Goal: Check status: Check status

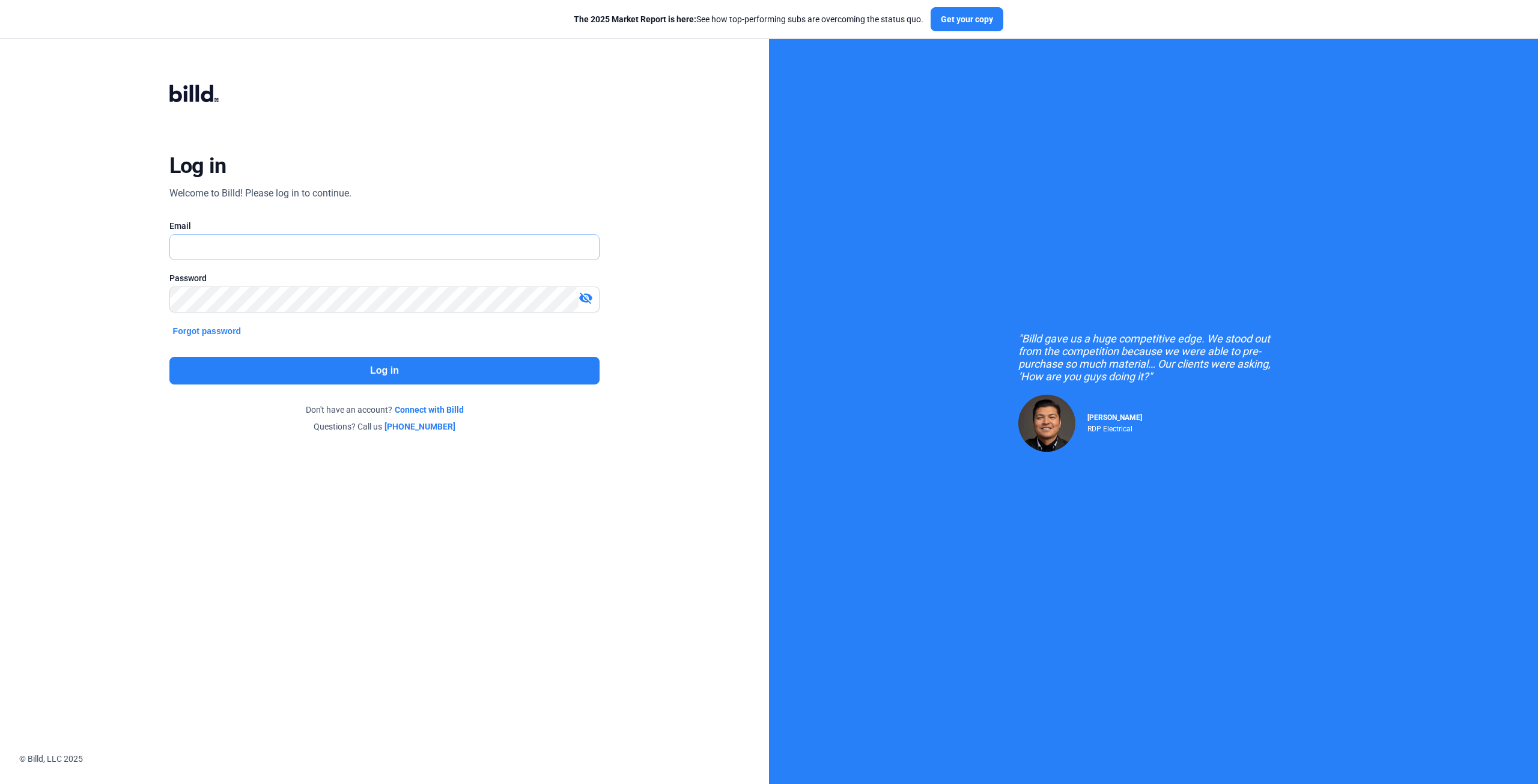
type input "[EMAIL_ADDRESS][DOMAIN_NAME]"
click at [466, 374] on button "Log in" at bounding box center [384, 371] width 430 height 28
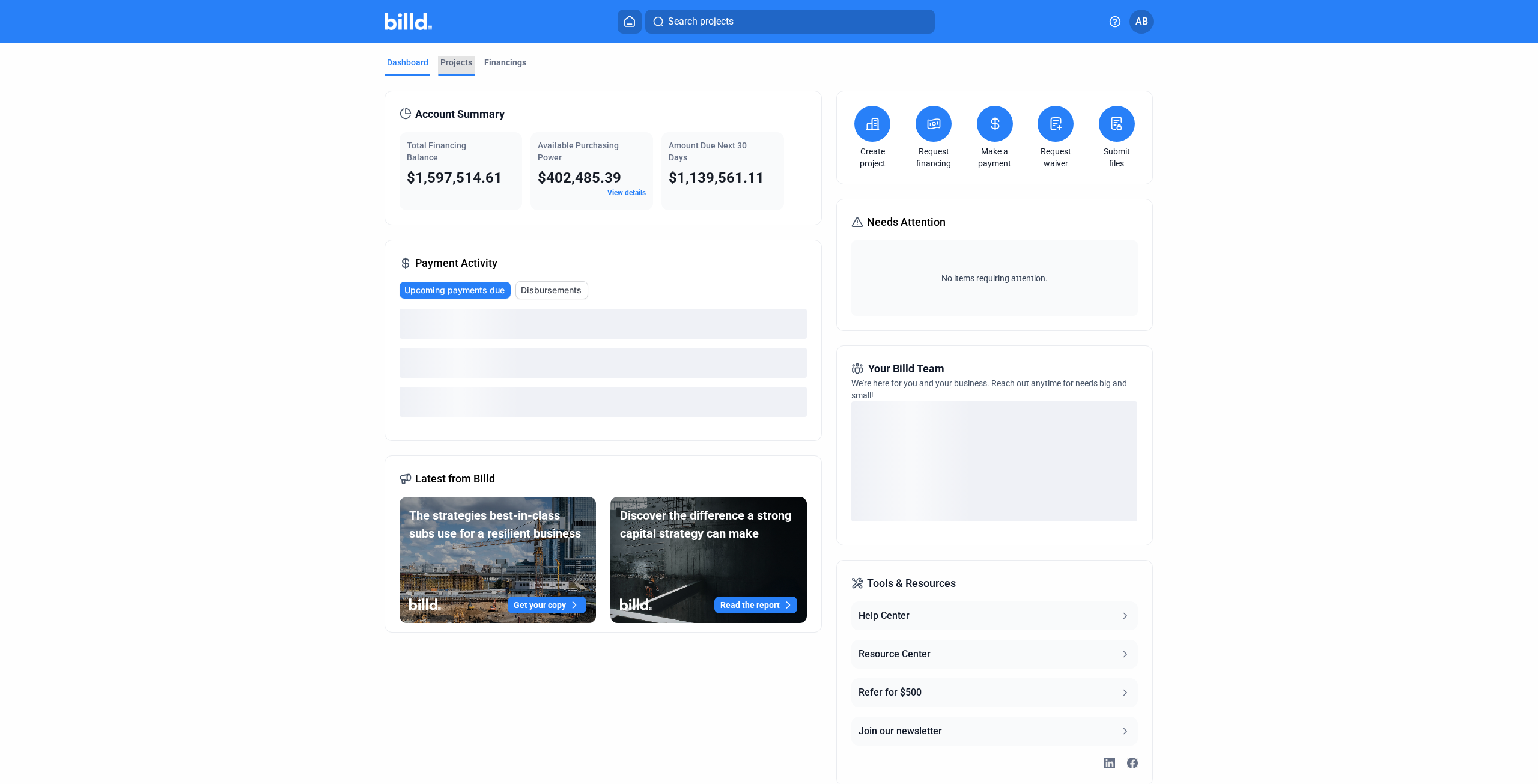
click at [444, 60] on div "Projects" at bounding box center [456, 63] width 32 height 12
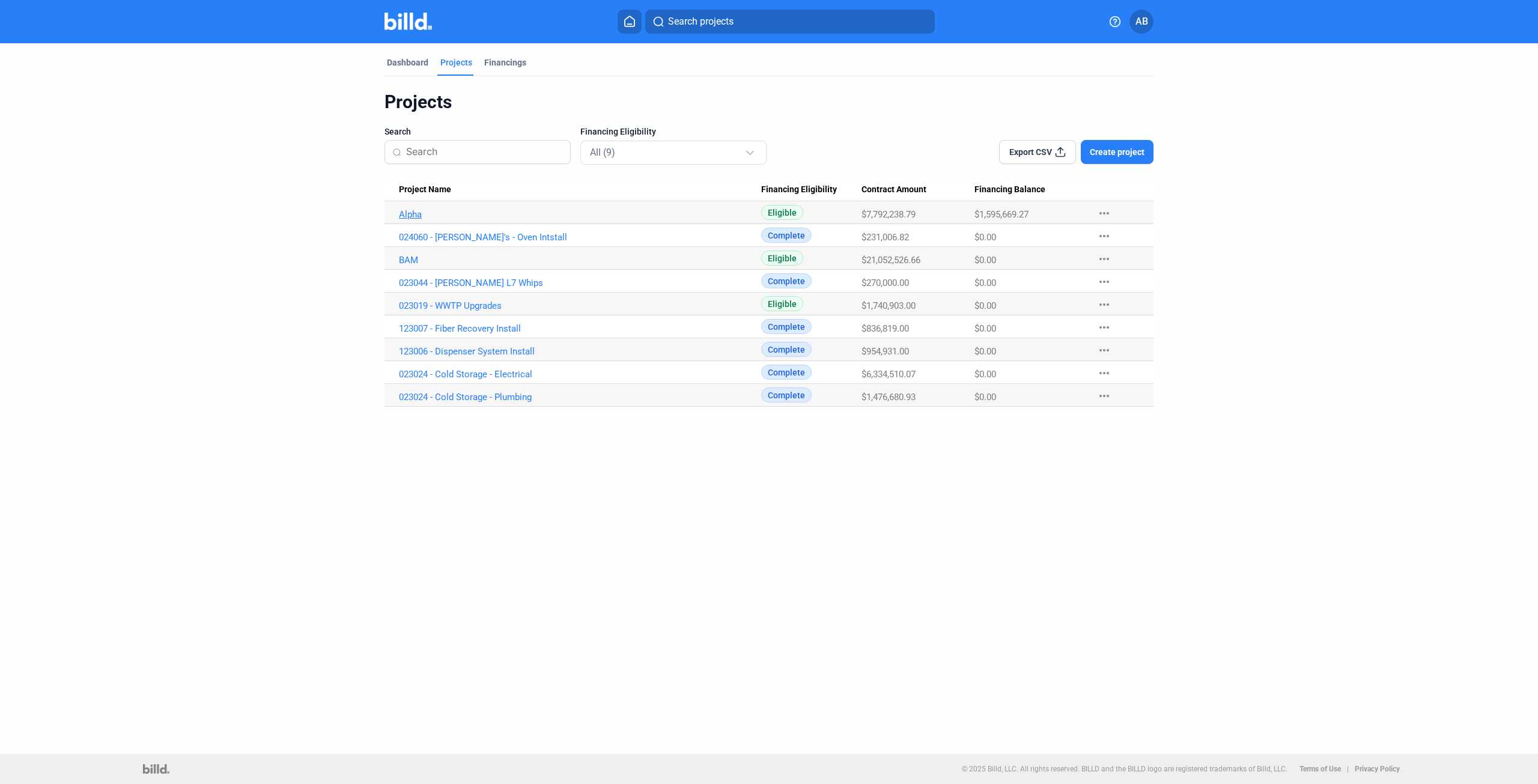
click at [416, 216] on link "Alpha" at bounding box center [580, 215] width 362 height 11
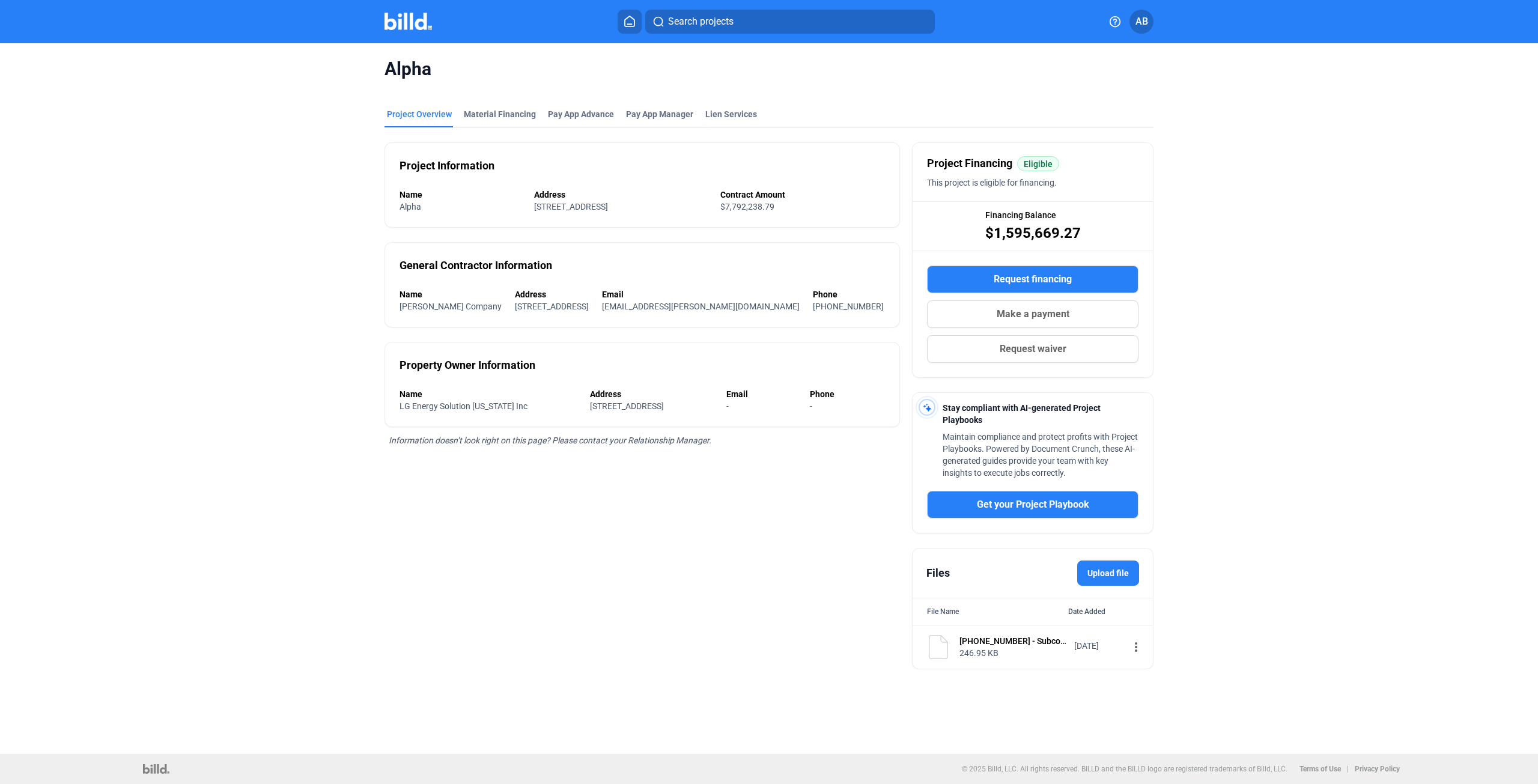
click at [491, 107] on mat-tab-group "Project Overview Material Financing Pay App Advance Pay App Manager Lien Servic…" at bounding box center [769, 382] width 769 height 574
click at [491, 114] on div "Material Financing" at bounding box center [499, 114] width 72 height 12
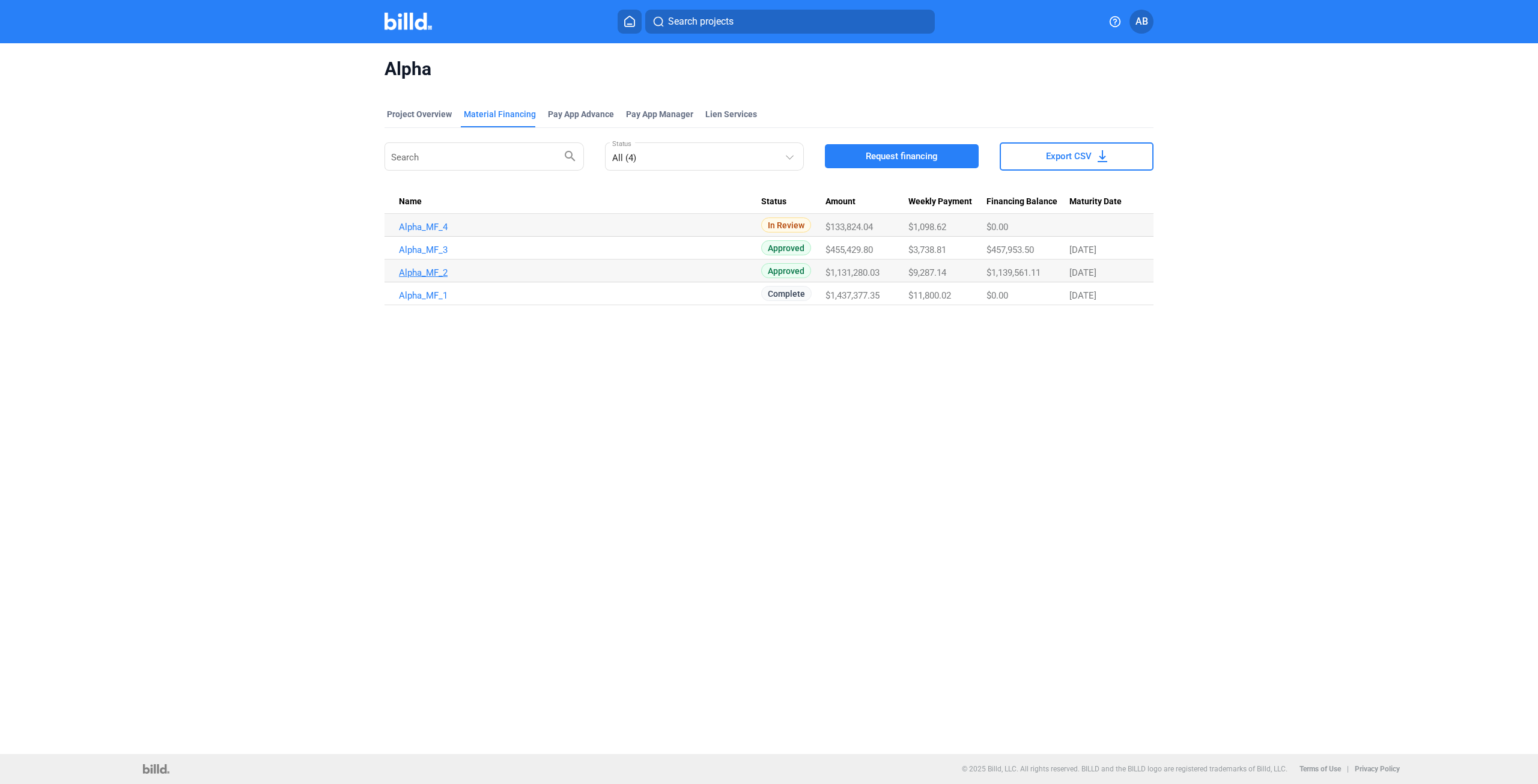
click at [430, 273] on link "Alpha_MF_2" at bounding box center [580, 273] width 362 height 11
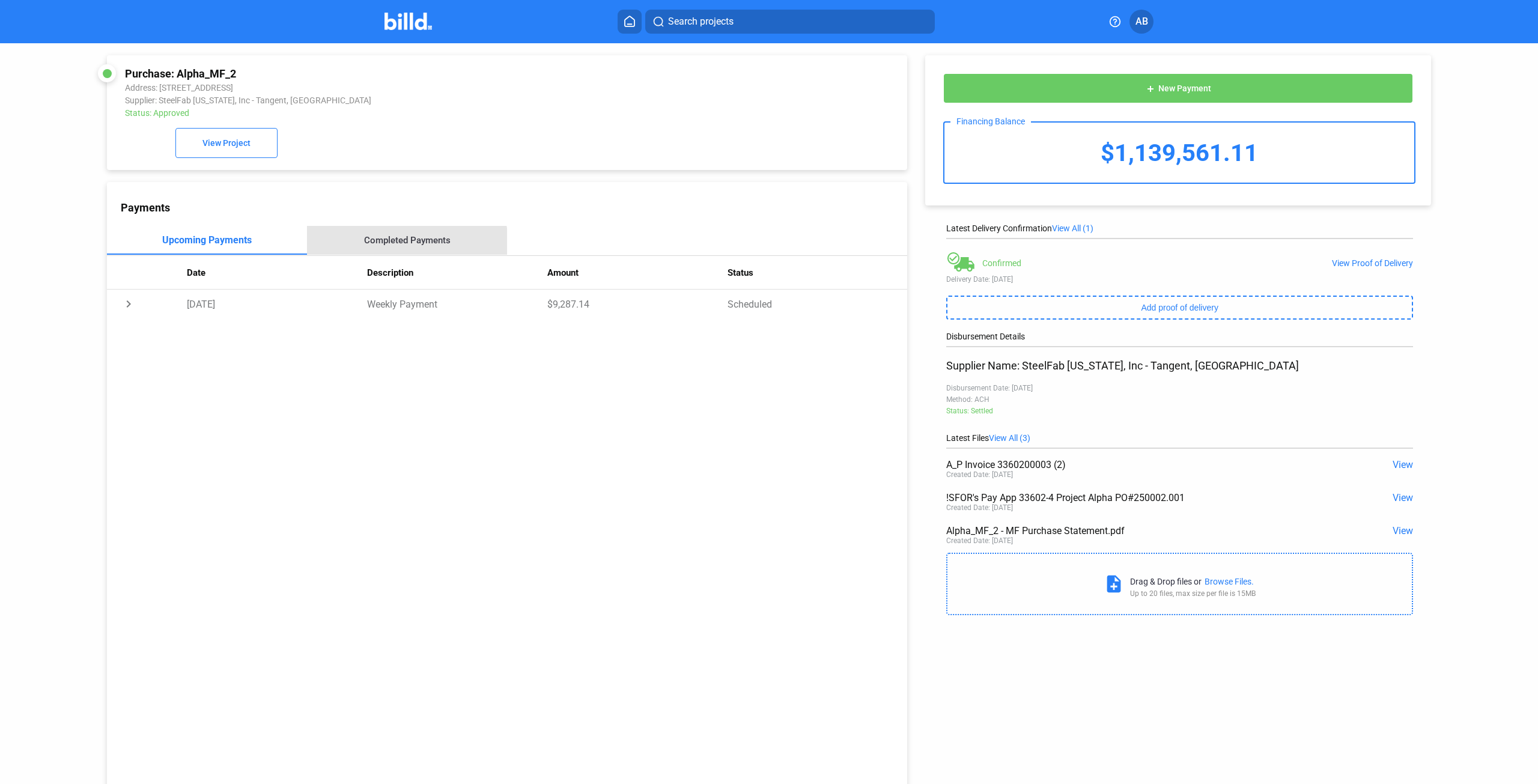
click at [385, 249] on div "Completed Payments" at bounding box center [407, 239] width 200 height 29
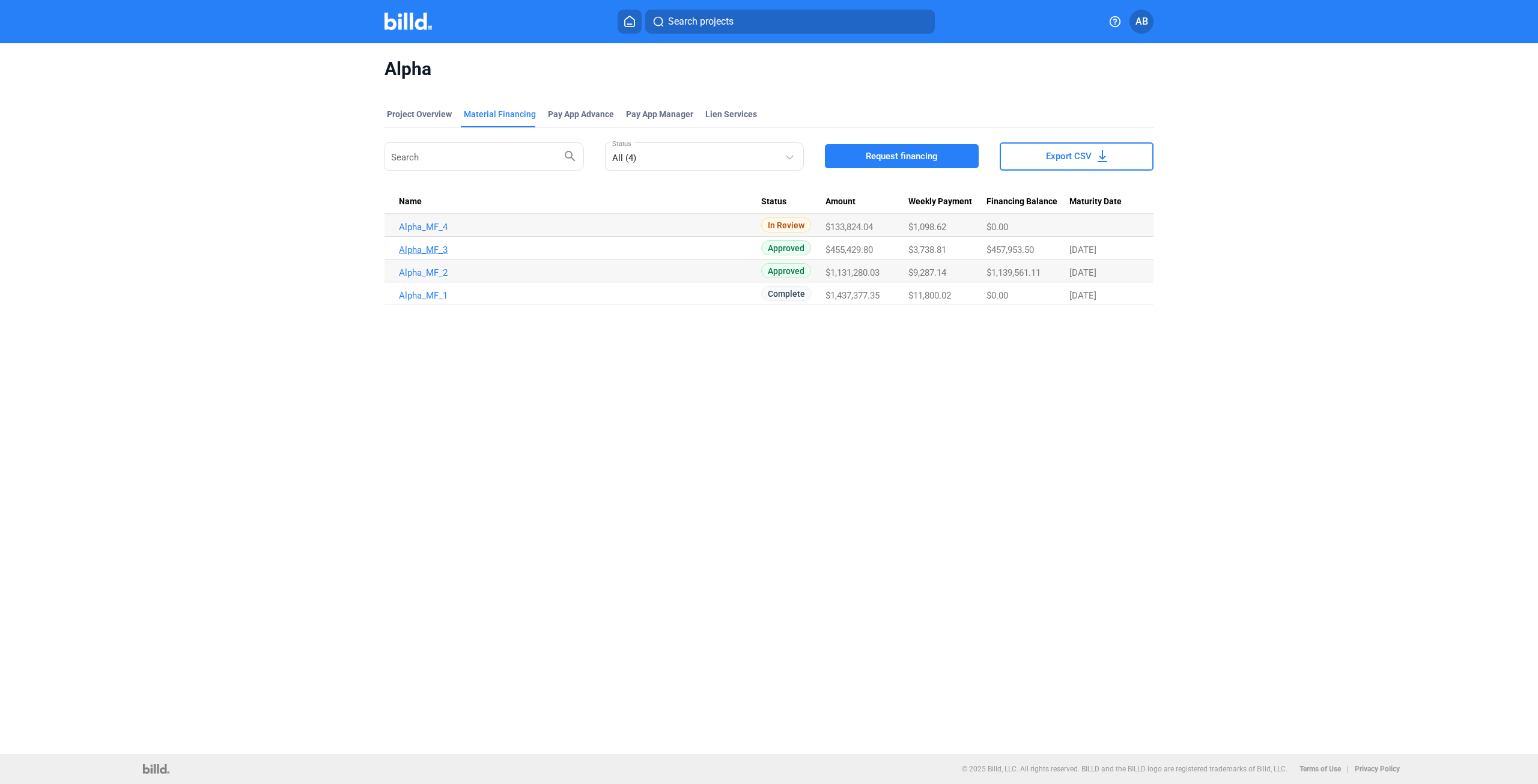
click at [444, 249] on link "Alpha_MF_3" at bounding box center [580, 249] width 362 height 11
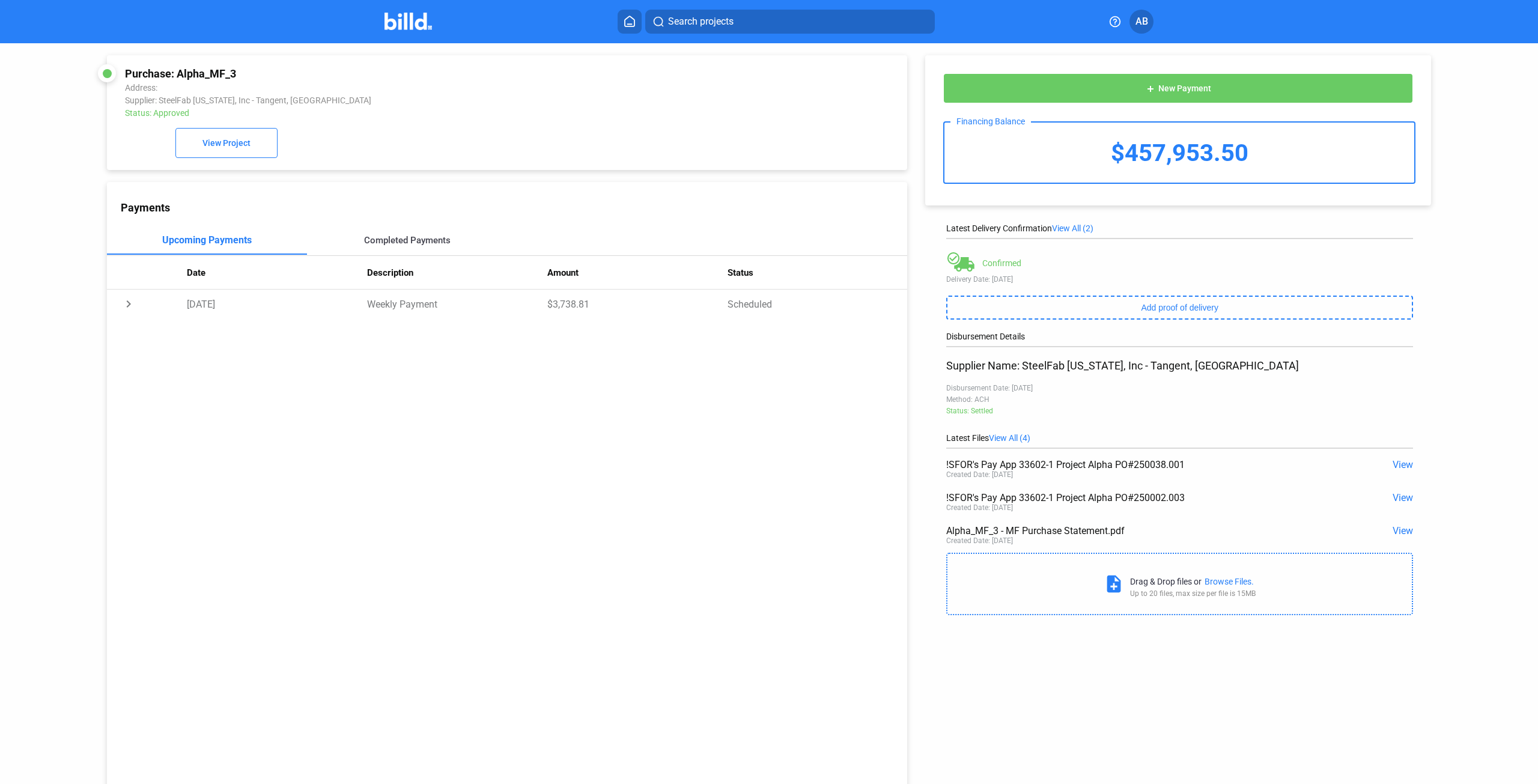
click at [386, 236] on div "Completed Payments" at bounding box center [407, 239] width 200 height 29
